Goal: Task Accomplishment & Management: Manage account settings

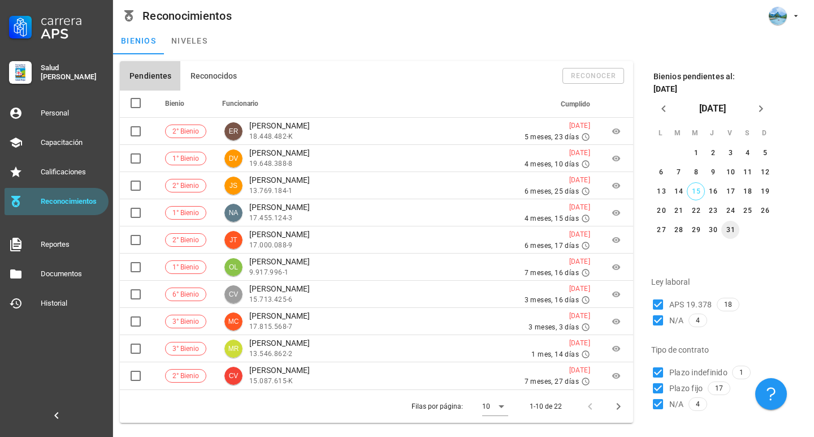
click at [734, 236] on button "31" at bounding box center [731, 230] width 18 height 18
click at [662, 407] on div at bounding box center [658, 403] width 19 height 19
checkbox input "false"
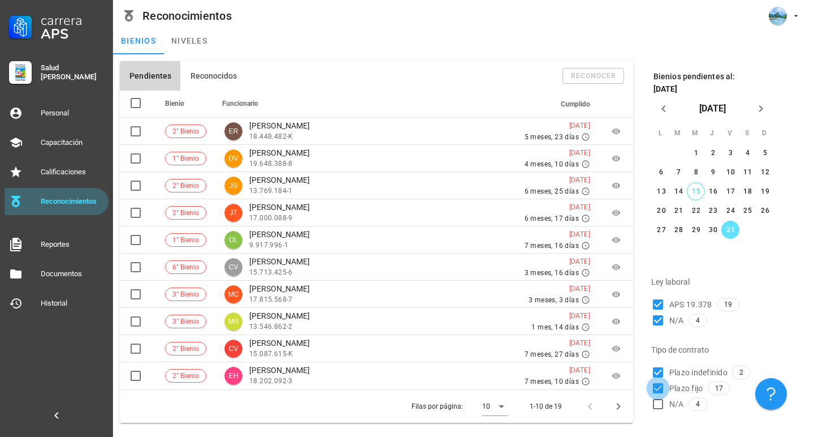
click at [658, 389] on div at bounding box center [658, 387] width 19 height 19
checkbox input "false"
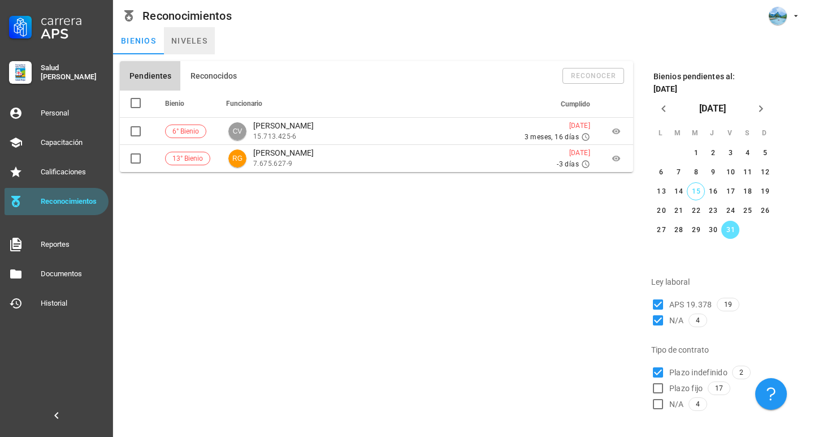
click at [191, 38] on link "niveles" at bounding box center [189, 40] width 51 height 27
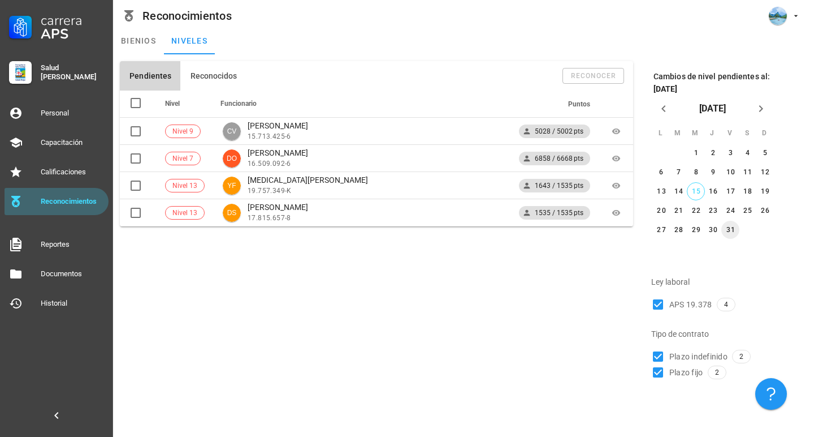
click at [733, 230] on div "31" at bounding box center [731, 230] width 18 height 8
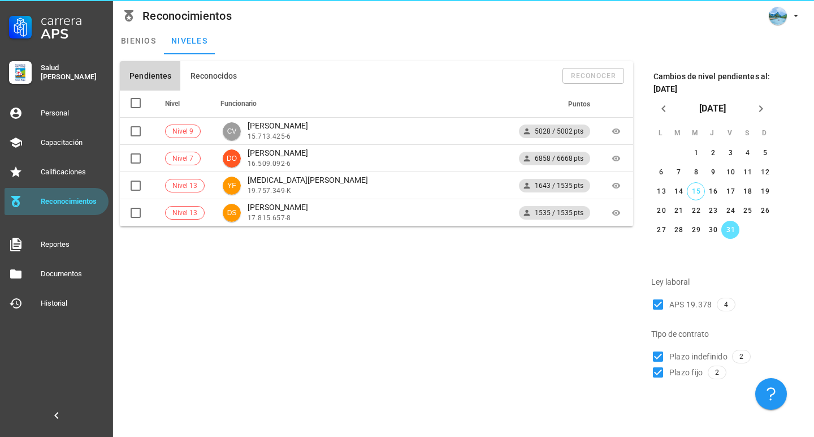
click at [680, 374] on span "Plazo fijo" at bounding box center [687, 371] width 34 height 11
checkbox input "false"
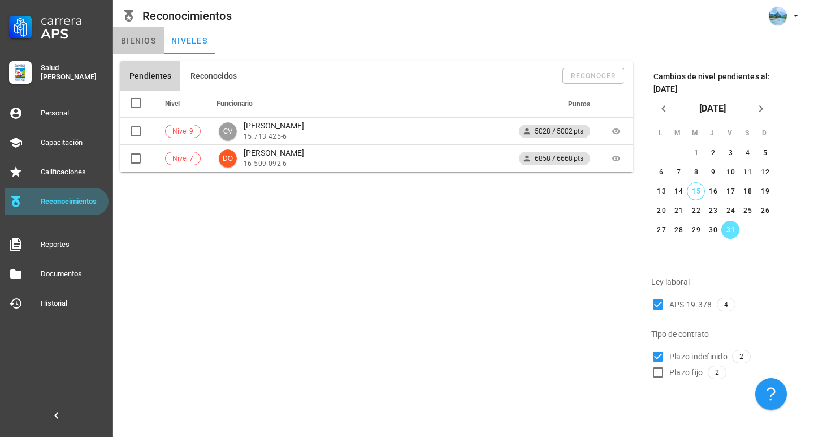
click at [142, 32] on link "bienios" at bounding box center [138, 40] width 51 height 27
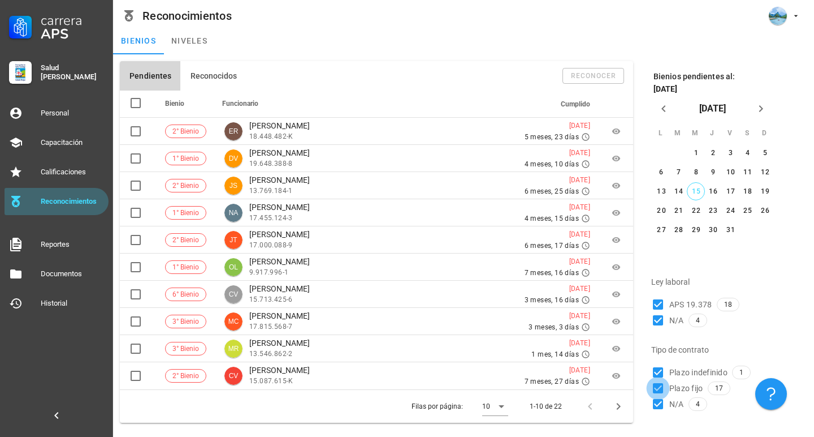
click at [658, 389] on div at bounding box center [658, 387] width 19 height 19
checkbox input "false"
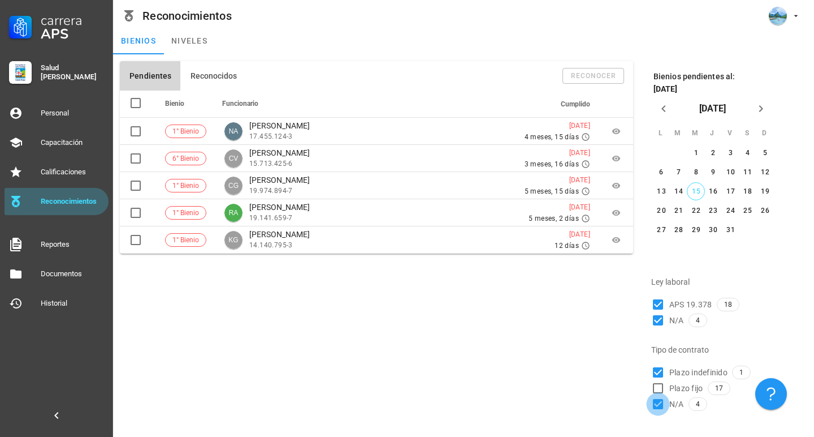
click at [662, 408] on div at bounding box center [658, 403] width 19 height 19
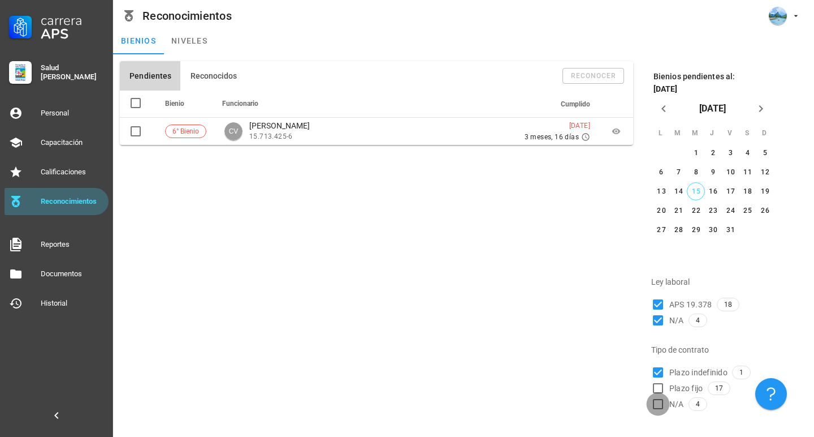
click at [662, 408] on div at bounding box center [658, 403] width 19 height 19
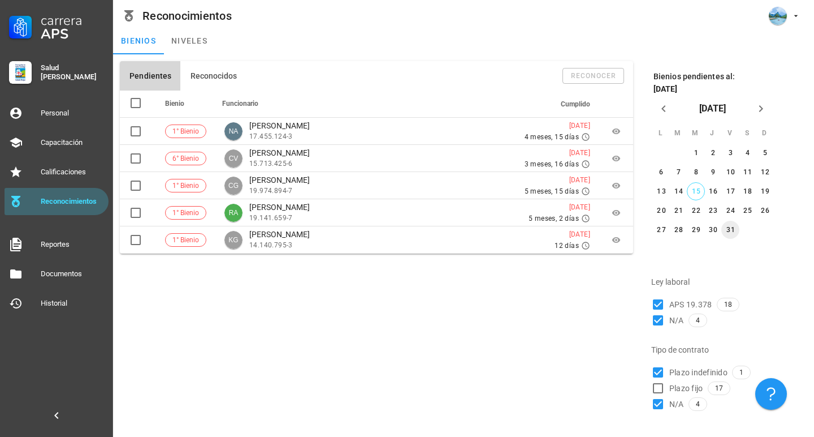
click at [731, 231] on div "31" at bounding box center [731, 230] width 18 height 8
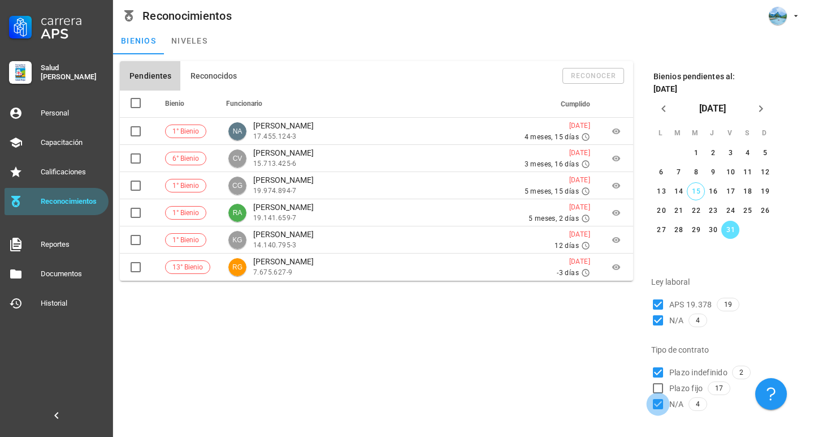
click at [661, 405] on div at bounding box center [658, 403] width 19 height 19
checkbox input "false"
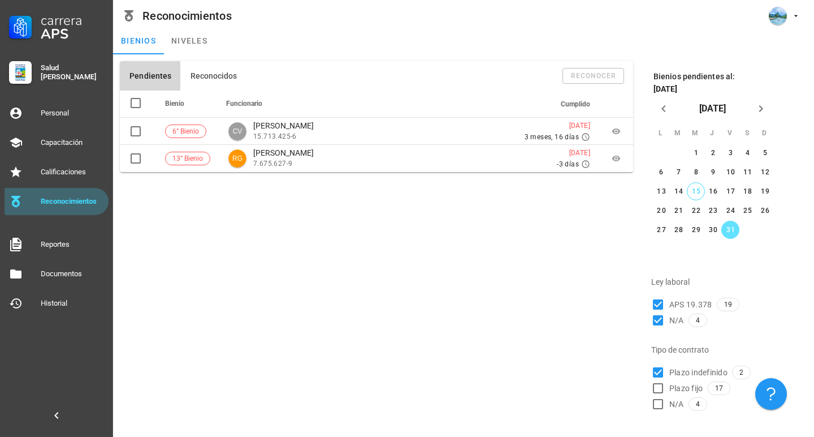
click at [390, 205] on div "Pendientes Reconocidos reconocer Bienio Funcionario Cumplido 6° Bienio CV [PERS…" at bounding box center [376, 236] width 523 height 359
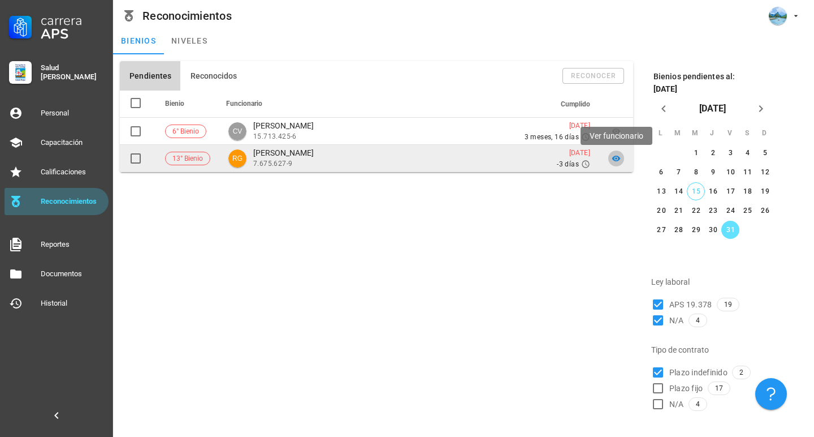
click at [615, 161] on icon at bounding box center [616, 158] width 9 height 9
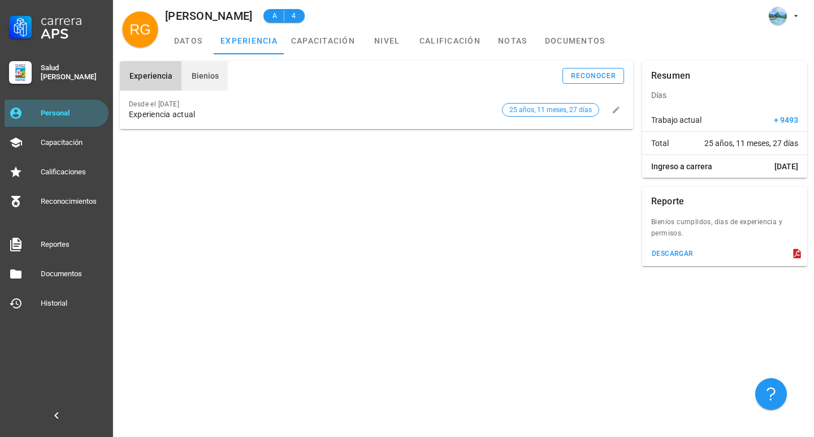
click at [206, 74] on span "Bienios" at bounding box center [205, 75] width 28 height 9
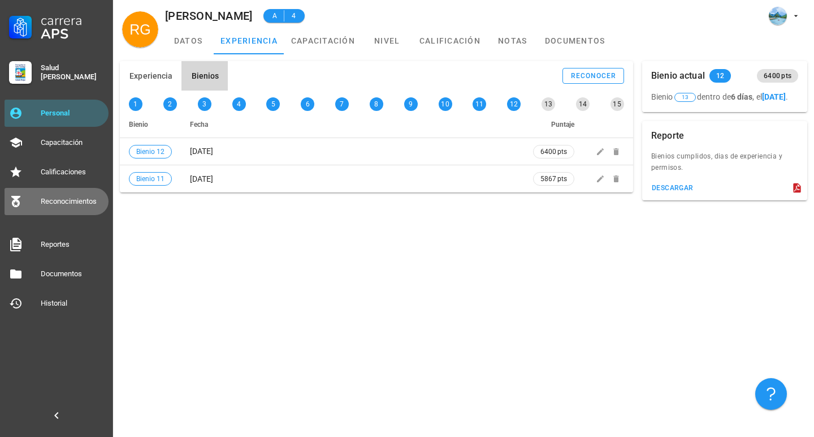
click at [77, 201] on div "Reconocimientos" at bounding box center [72, 201] width 63 height 9
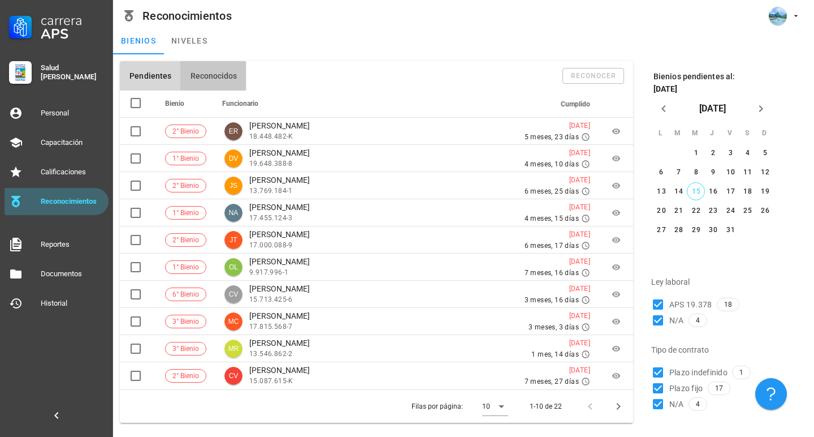
click at [207, 70] on button "Reconocidos" at bounding box center [213, 75] width 66 height 29
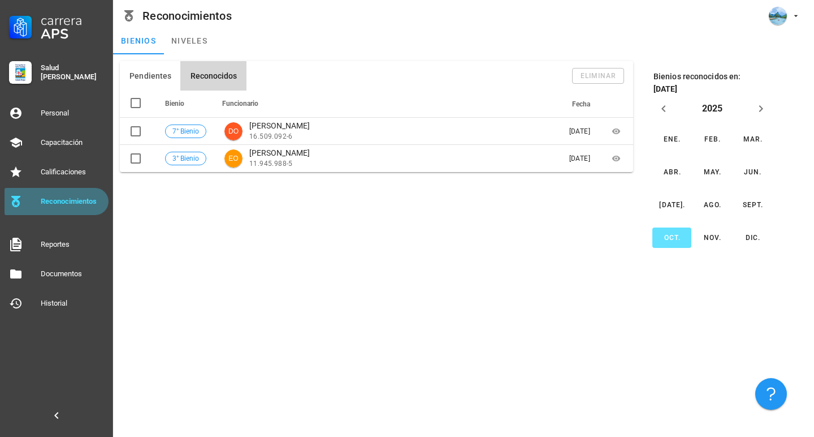
click at [78, 195] on div "Reconocimientos" at bounding box center [72, 201] width 63 height 18
click at [152, 81] on button "Pendientes" at bounding box center [150, 75] width 61 height 29
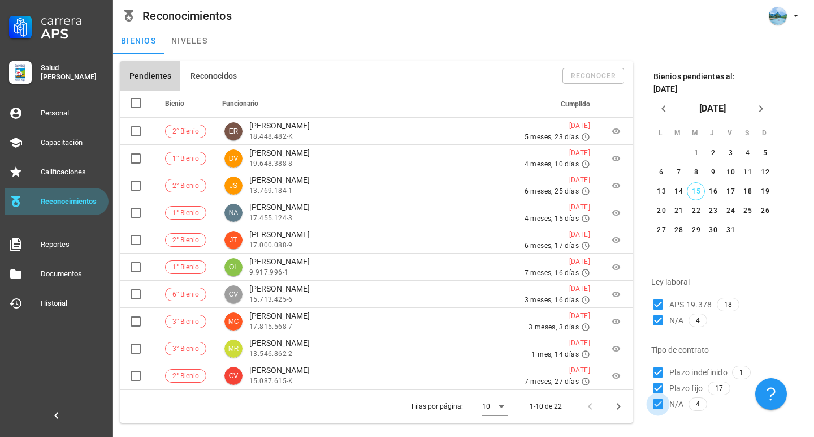
click at [659, 406] on div at bounding box center [658, 403] width 19 height 19
checkbox input "false"
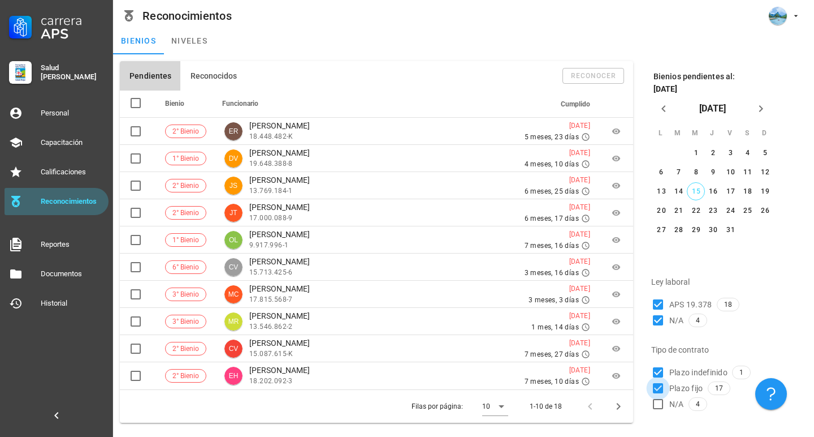
click at [662, 388] on div at bounding box center [658, 387] width 19 height 19
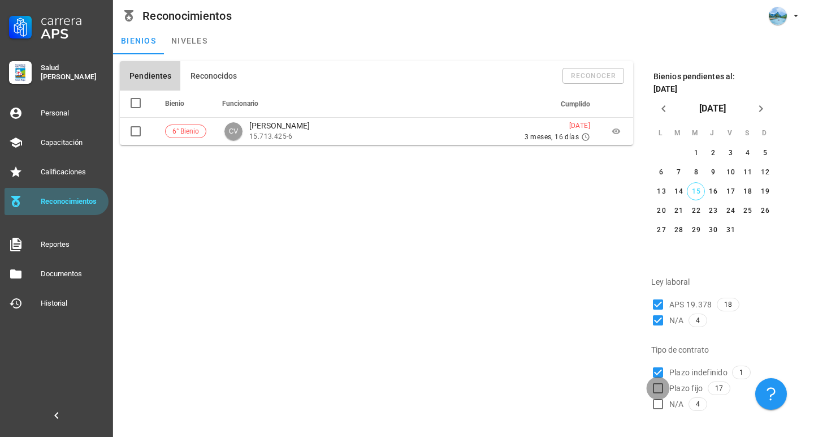
checkbox input "false"
click at [730, 226] on div "31" at bounding box center [731, 230] width 18 height 8
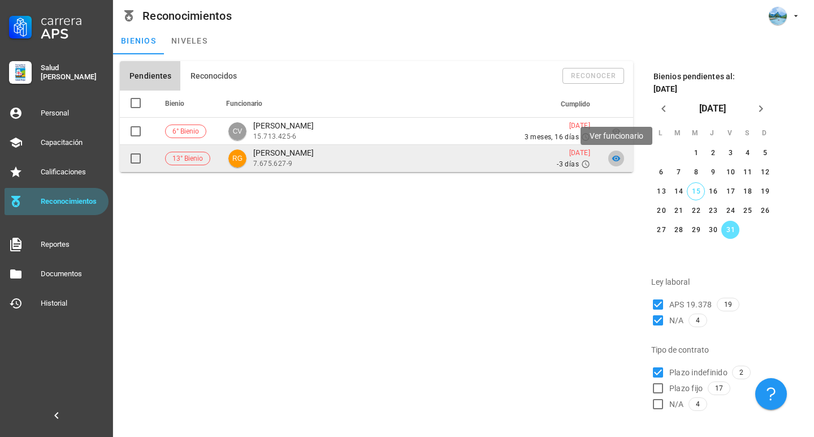
click at [623, 157] on span at bounding box center [616, 158] width 16 height 9
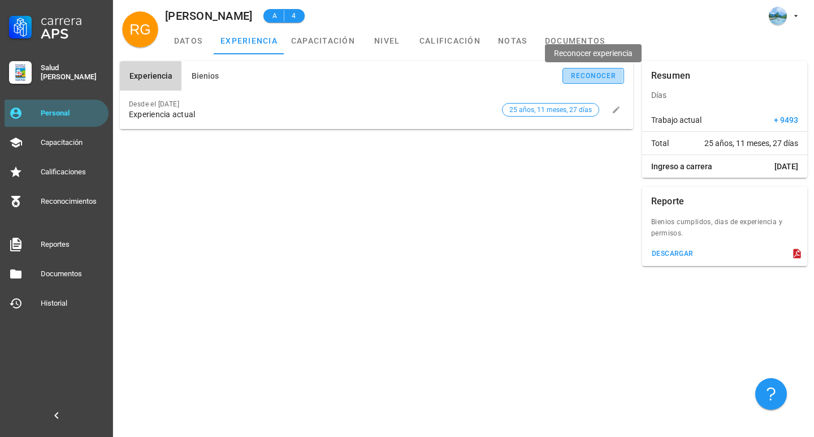
click at [582, 83] on button "reconocer" at bounding box center [594, 76] width 62 height 16
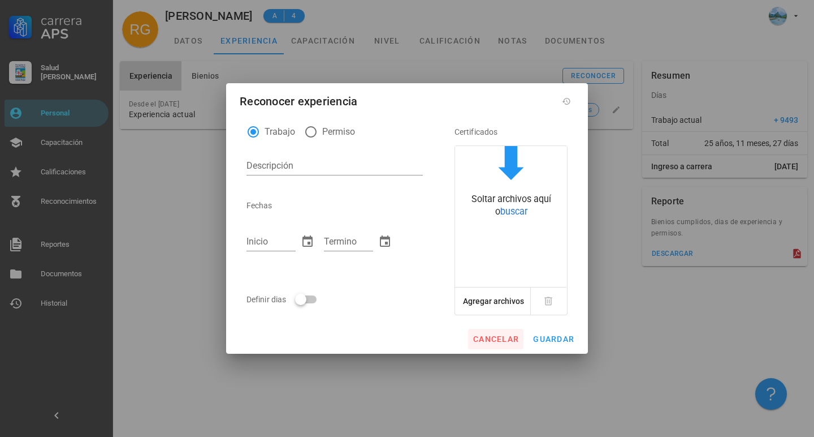
click at [493, 329] on button "cancelar" at bounding box center [495, 339] width 55 height 20
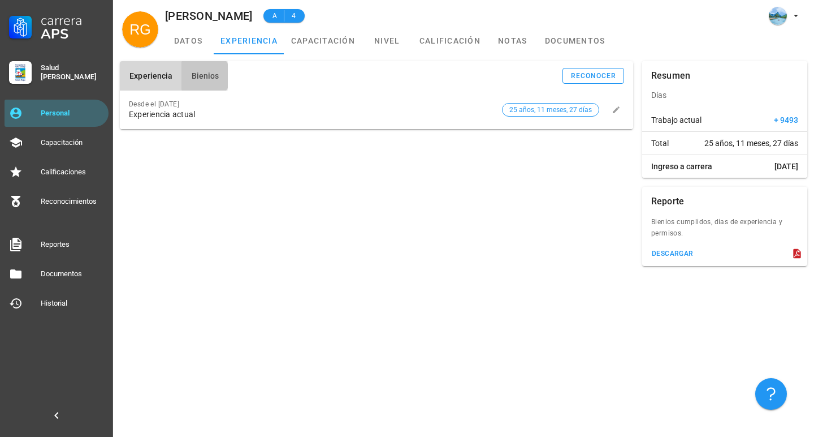
click at [204, 76] on span "Bienios" at bounding box center [205, 75] width 28 height 9
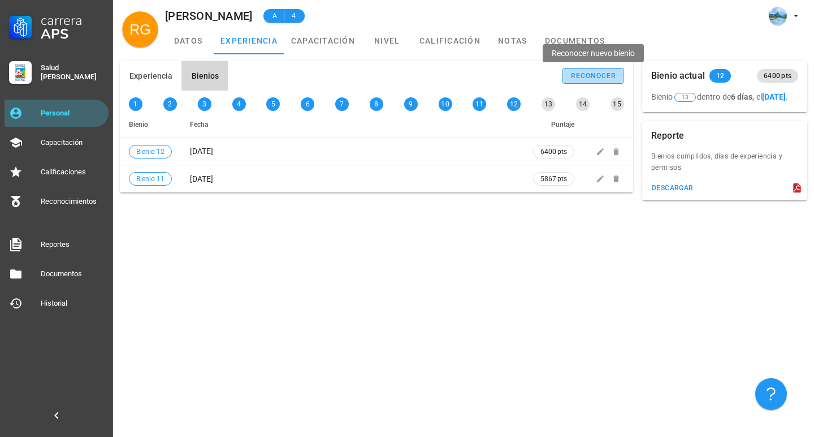
click at [572, 69] on button "reconocer" at bounding box center [594, 76] width 62 height 16
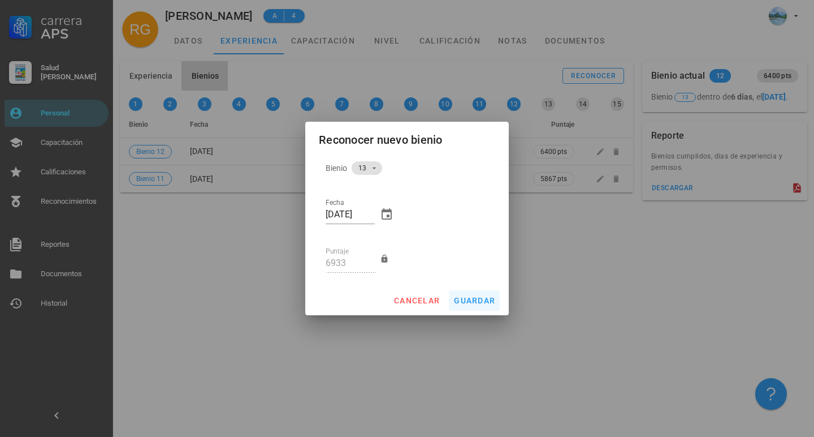
click at [465, 305] on button "guardar" at bounding box center [474, 300] width 51 height 20
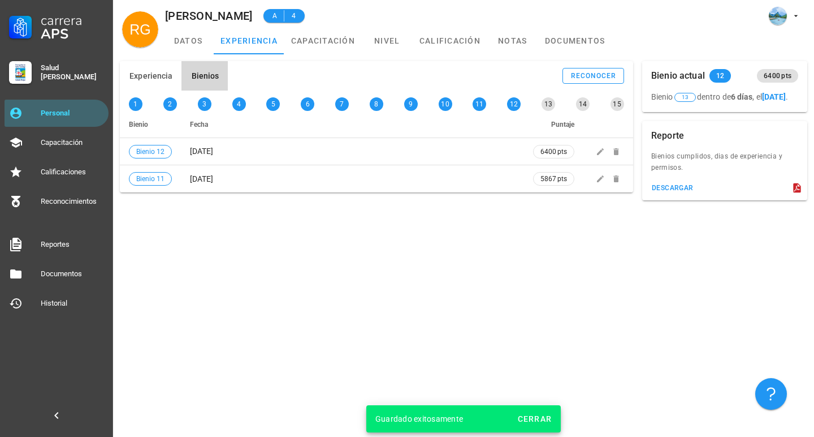
type input "7467"
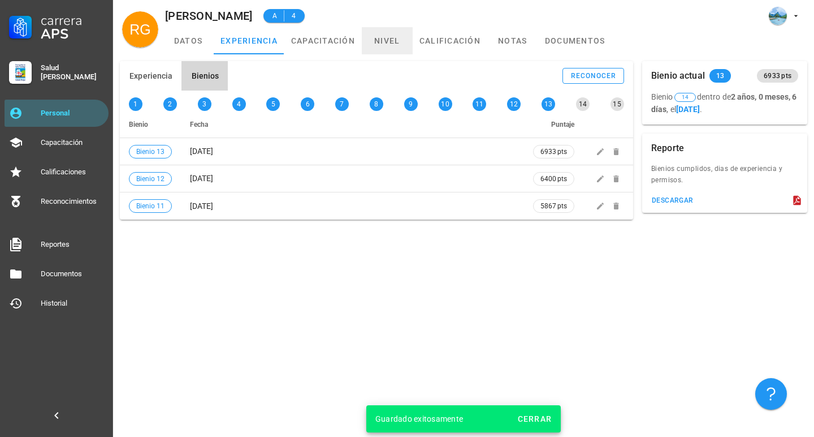
click at [383, 39] on link "nivel" at bounding box center [387, 40] width 51 height 27
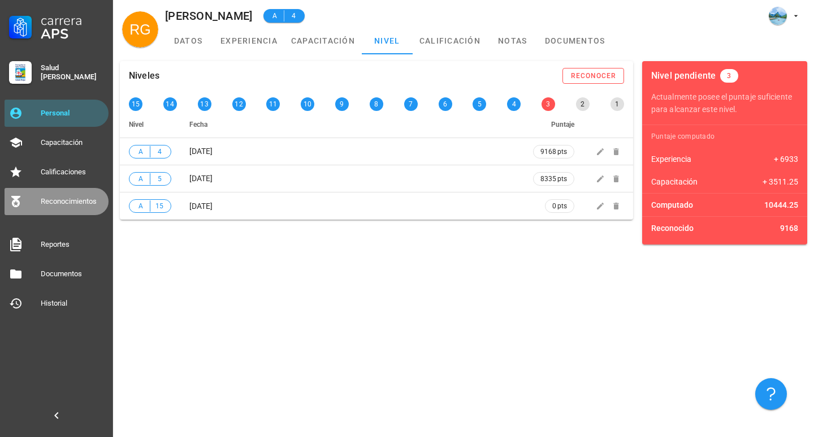
click at [81, 196] on div "Reconocimientos" at bounding box center [72, 201] width 63 height 18
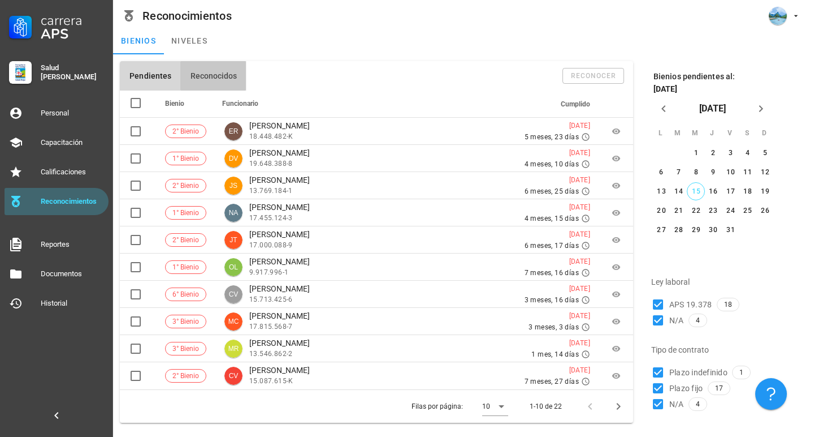
click at [202, 75] on span "Reconocidos" at bounding box center [213, 75] width 48 height 9
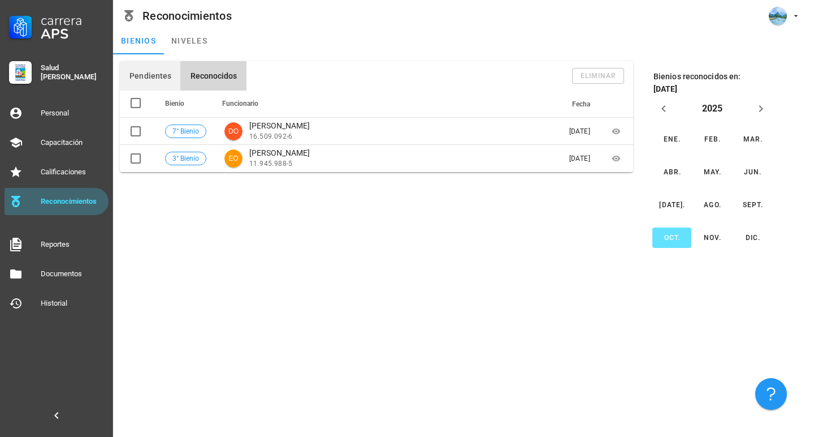
click at [155, 71] on button "Pendientes" at bounding box center [150, 75] width 61 height 29
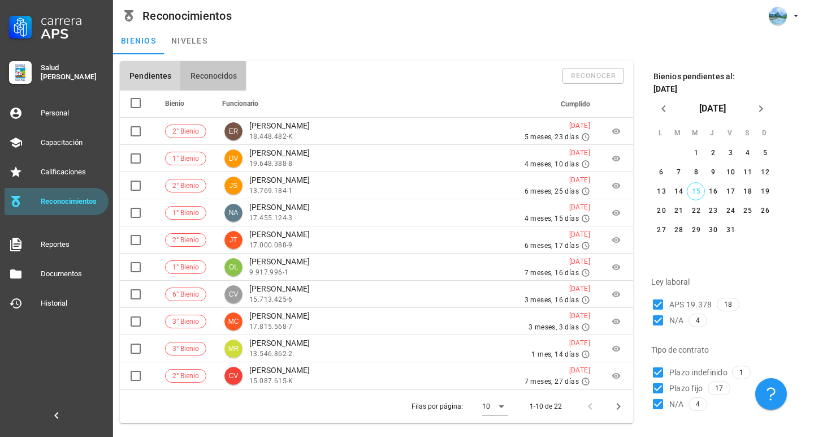
click at [208, 74] on span "Reconocidos" at bounding box center [213, 75] width 48 height 9
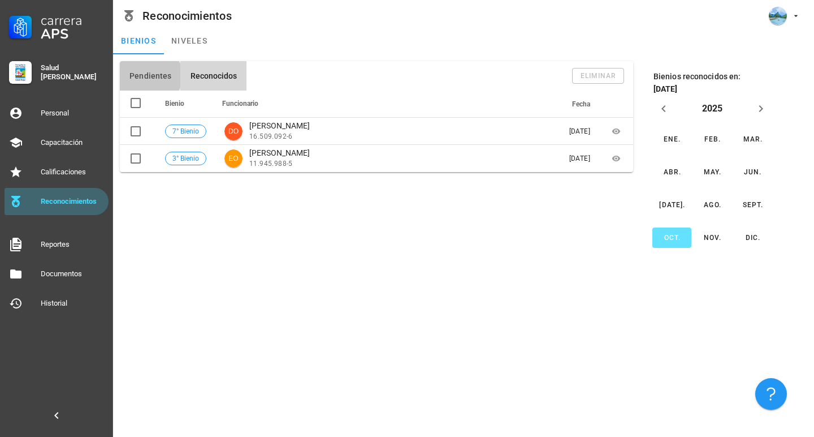
click at [146, 72] on span "Pendientes" at bounding box center [150, 75] width 42 height 9
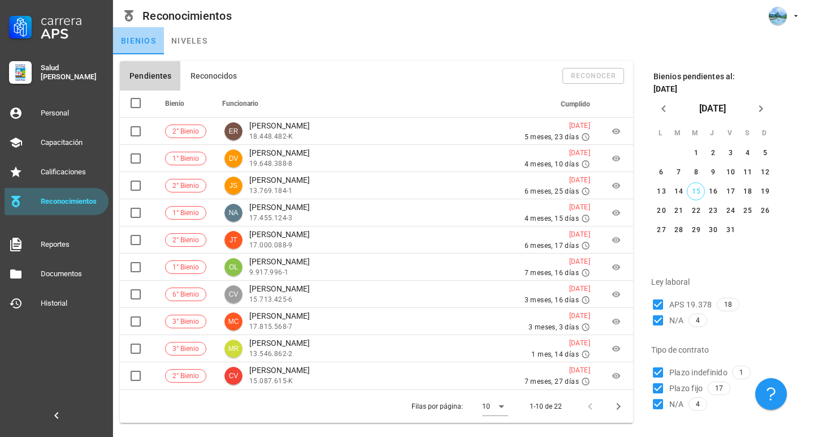
click at [145, 47] on link "bienios" at bounding box center [138, 40] width 51 height 27
click at [728, 230] on div "31" at bounding box center [731, 230] width 18 height 8
click at [222, 75] on span "Reconocidos" at bounding box center [213, 75] width 48 height 9
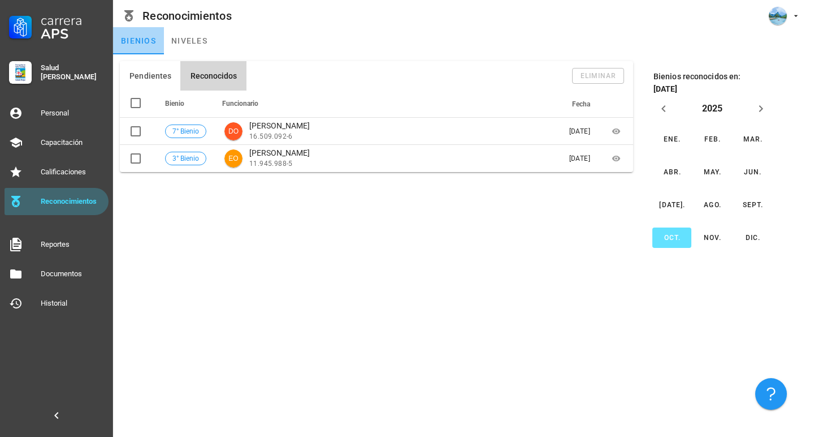
click at [148, 44] on link "bienios" at bounding box center [138, 40] width 51 height 27
